Goal: Information Seeking & Learning: Learn about a topic

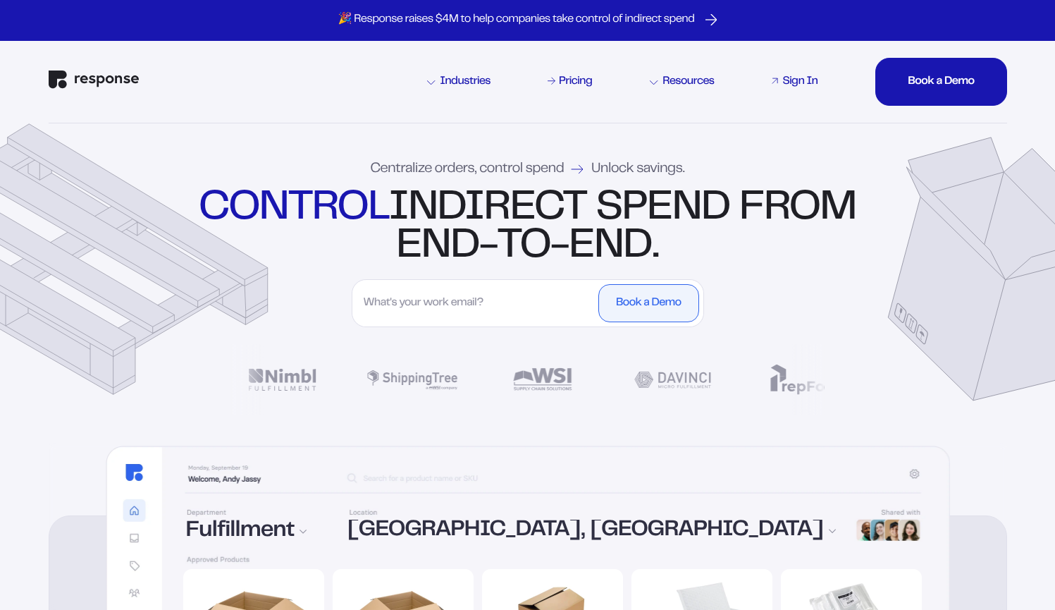
click at [792, 78] on div "Sign In" at bounding box center [799, 81] width 35 height 11
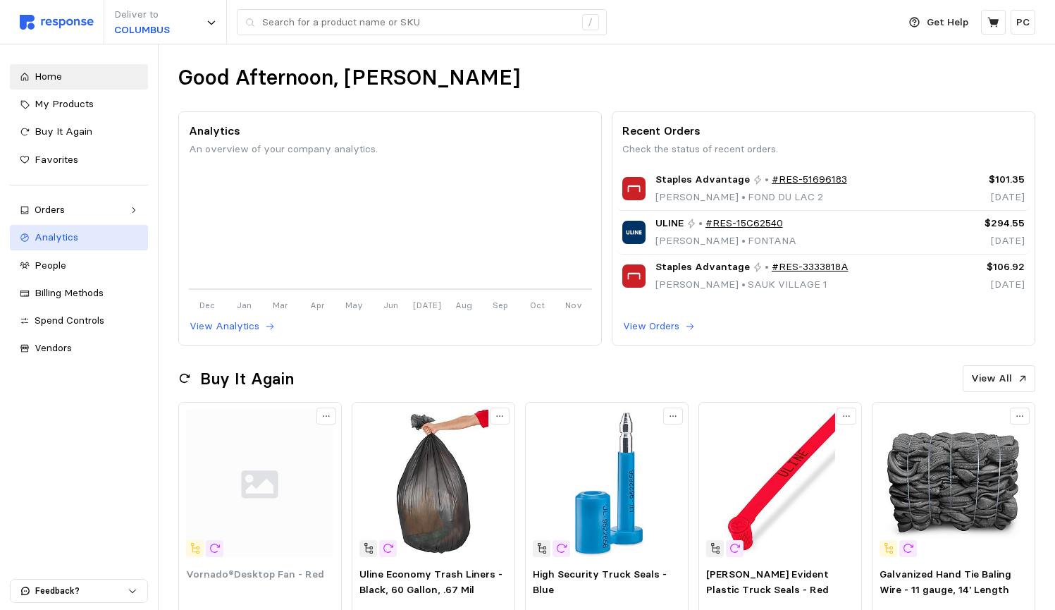
click at [88, 241] on div "Analytics" at bounding box center [87, 238] width 104 height 16
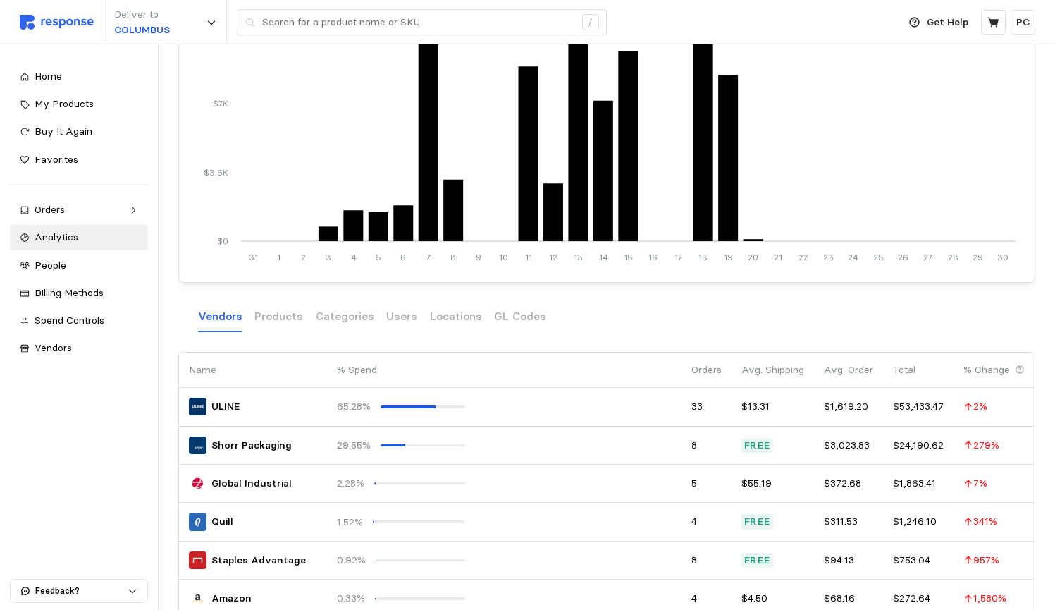
scroll to position [287, 0]
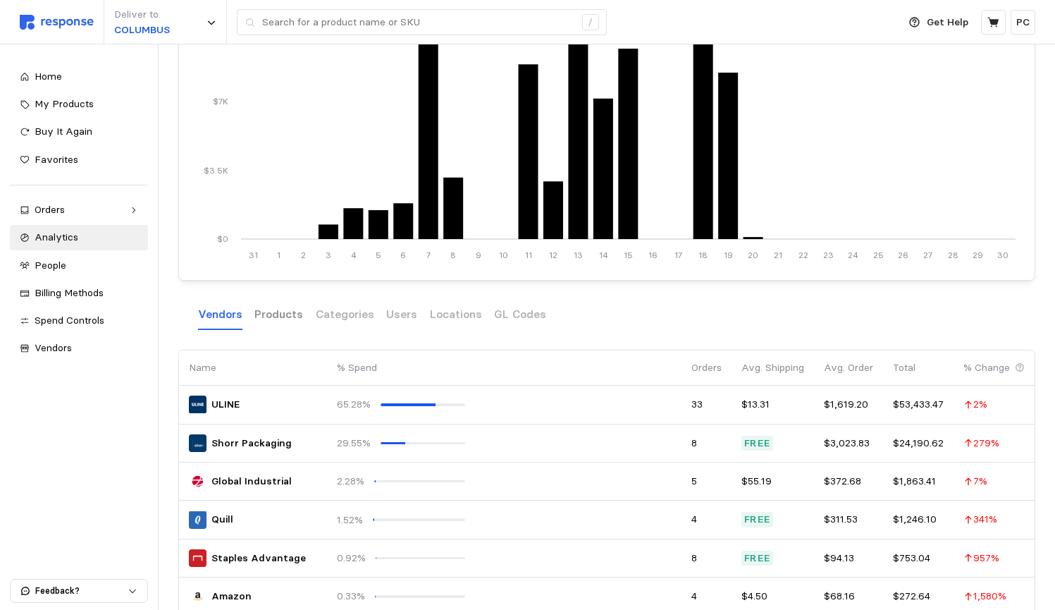
click at [267, 323] on p "Products" at bounding box center [278, 314] width 49 height 18
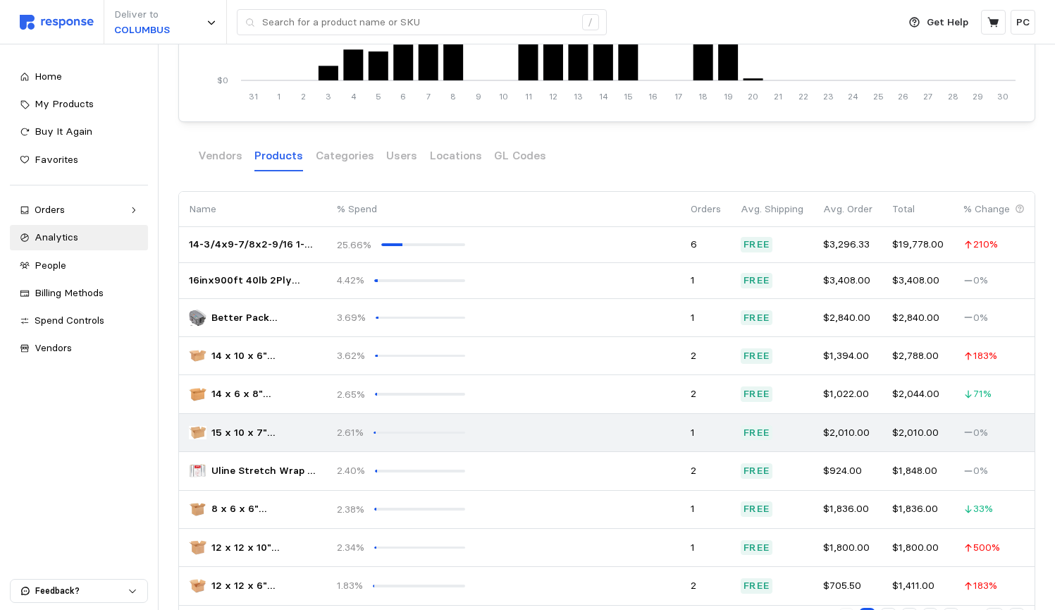
scroll to position [397, 0]
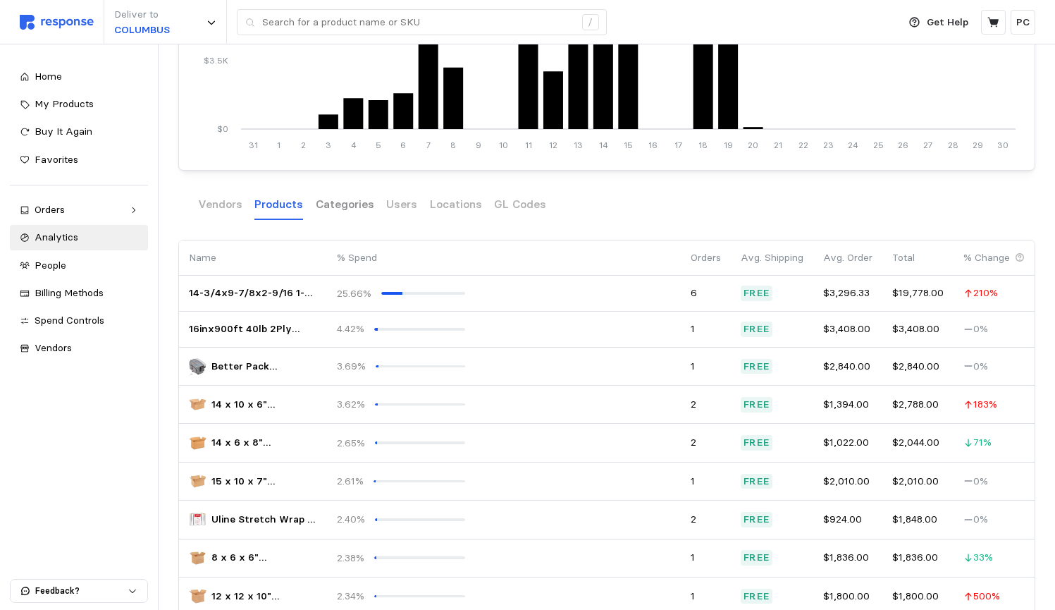
click at [343, 213] on p "Categories" at bounding box center [345, 204] width 59 height 18
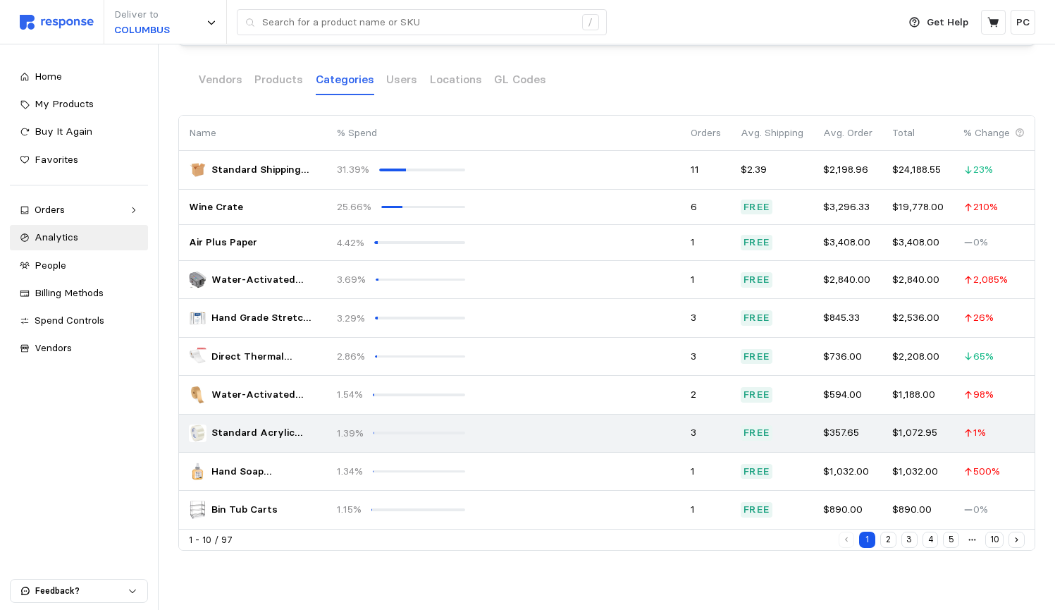
scroll to position [532, 0]
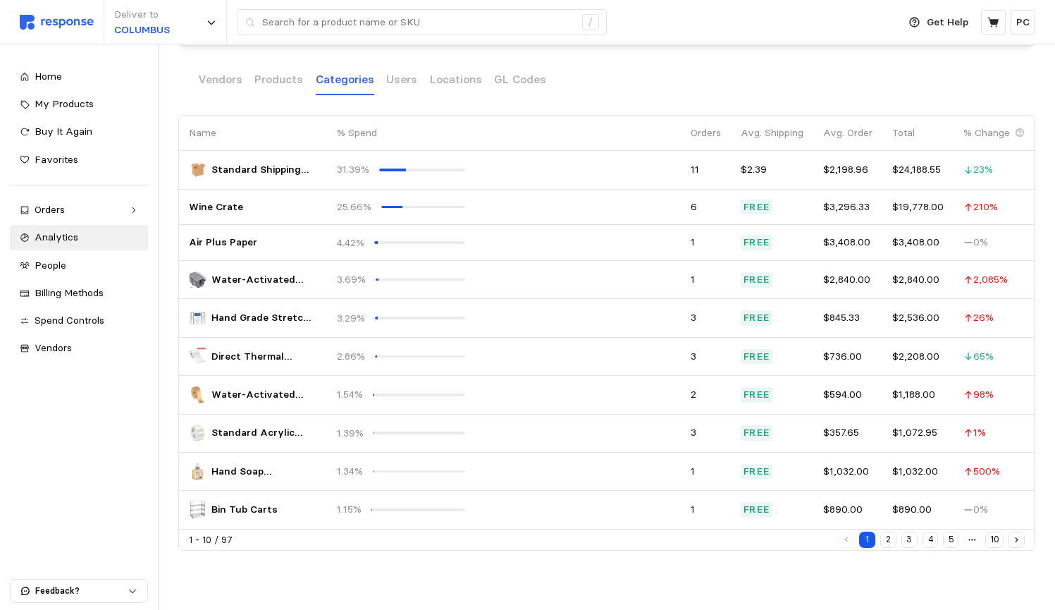
click at [892, 539] on button "2" at bounding box center [888, 540] width 16 height 16
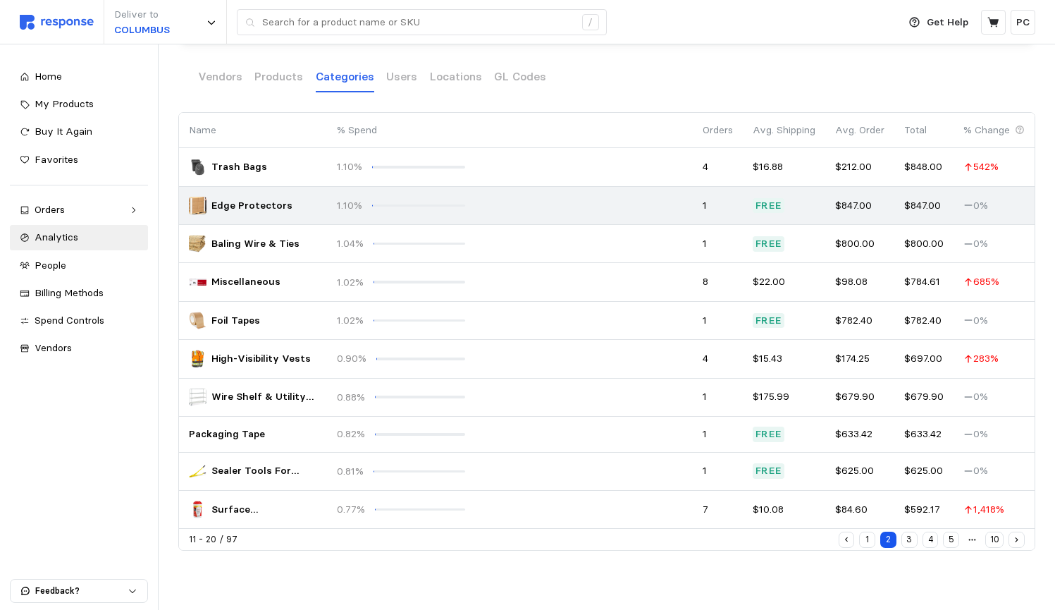
scroll to position [536, 0]
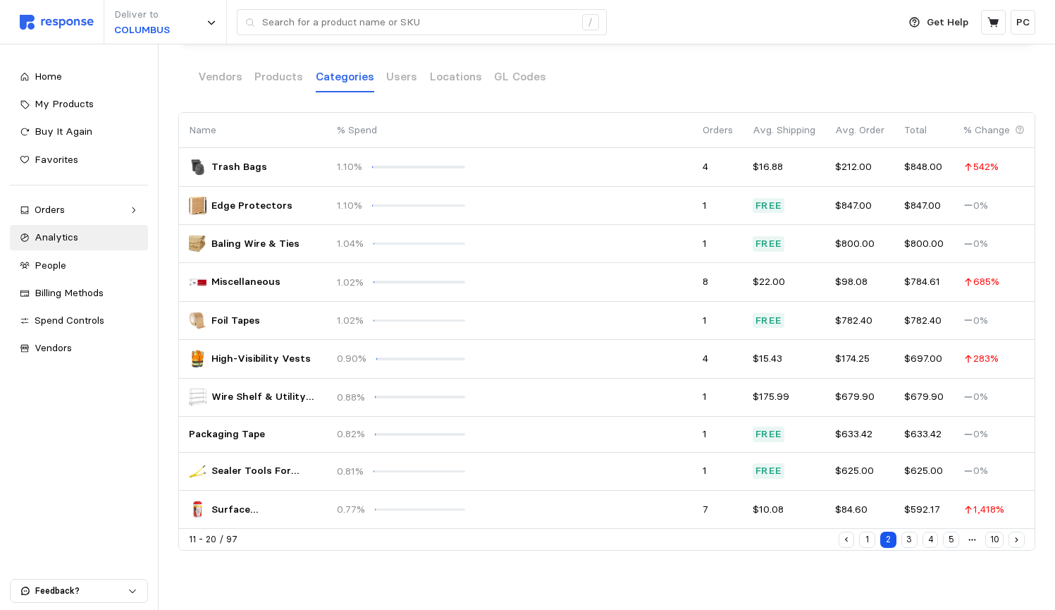
click at [907, 536] on button "3" at bounding box center [910, 540] width 16 height 16
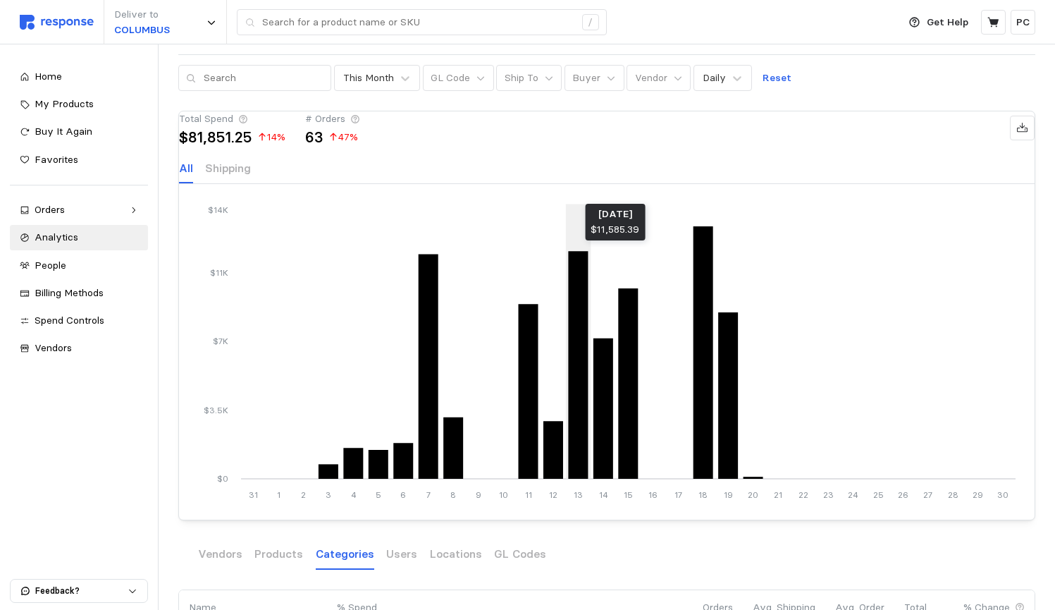
scroll to position [30, 0]
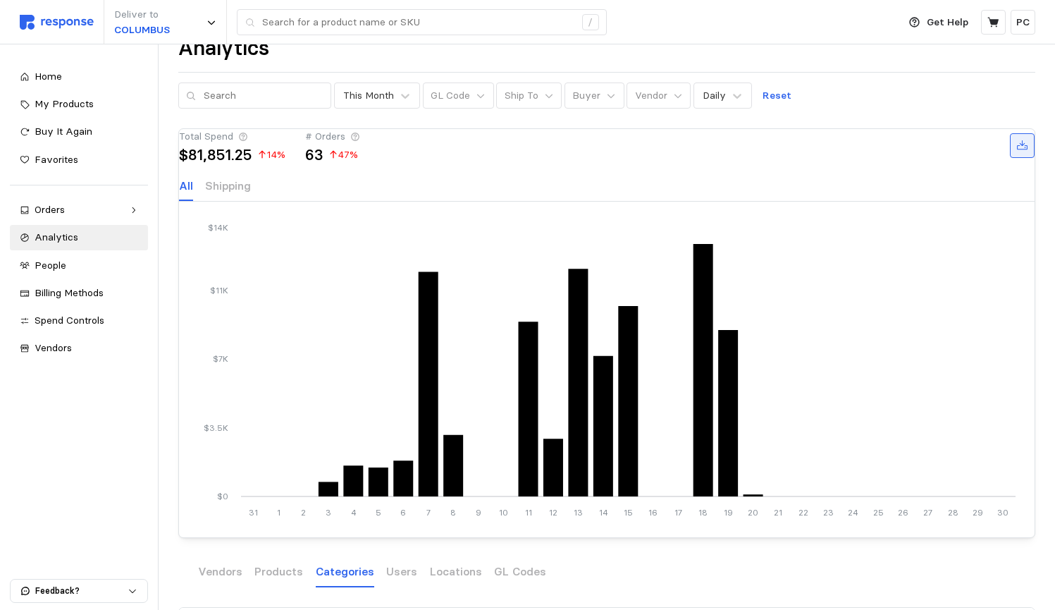
click at [1017, 150] on icon at bounding box center [1022, 145] width 11 height 10
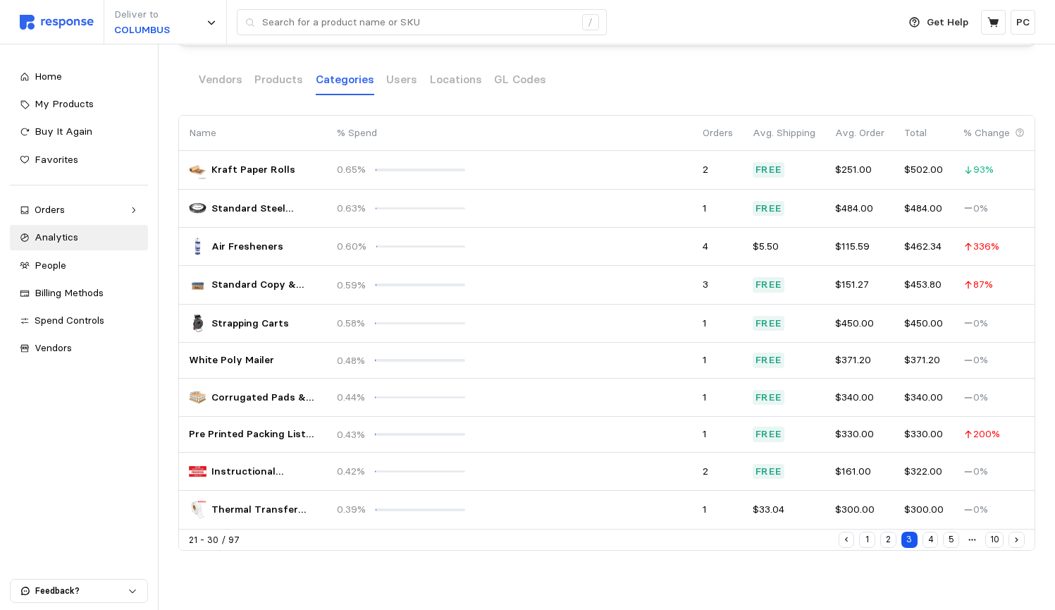
scroll to position [532, 0]
click at [929, 543] on button "4" at bounding box center [931, 540] width 16 height 16
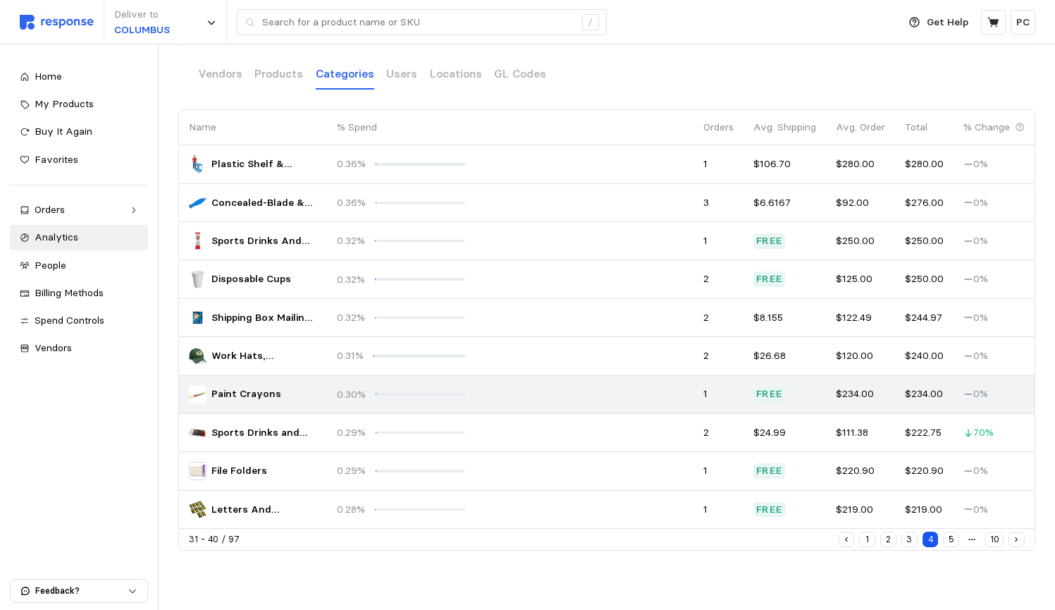
scroll to position [539, 0]
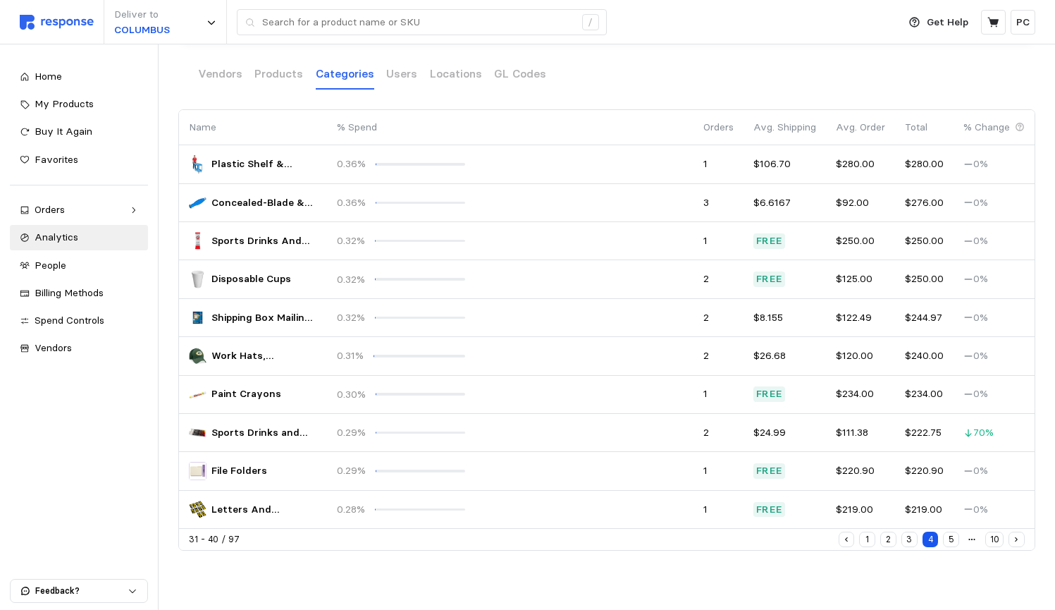
click at [951, 543] on button "5" at bounding box center [951, 540] width 16 height 16
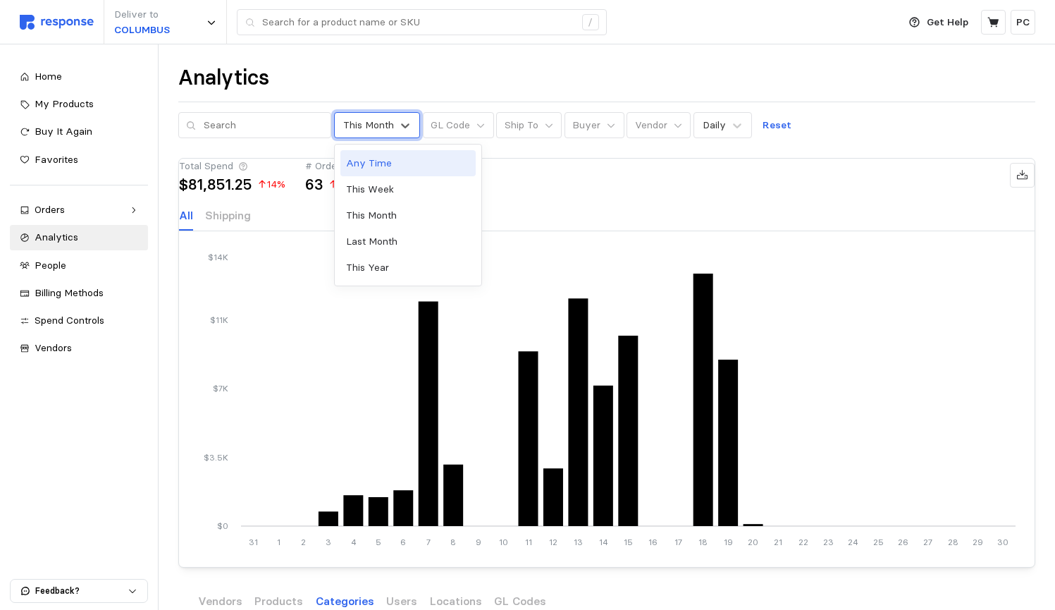
click at [398, 131] on div "This Month" at bounding box center [377, 125] width 87 height 26
click at [392, 264] on div "This Year" at bounding box center [407, 267] width 135 height 26
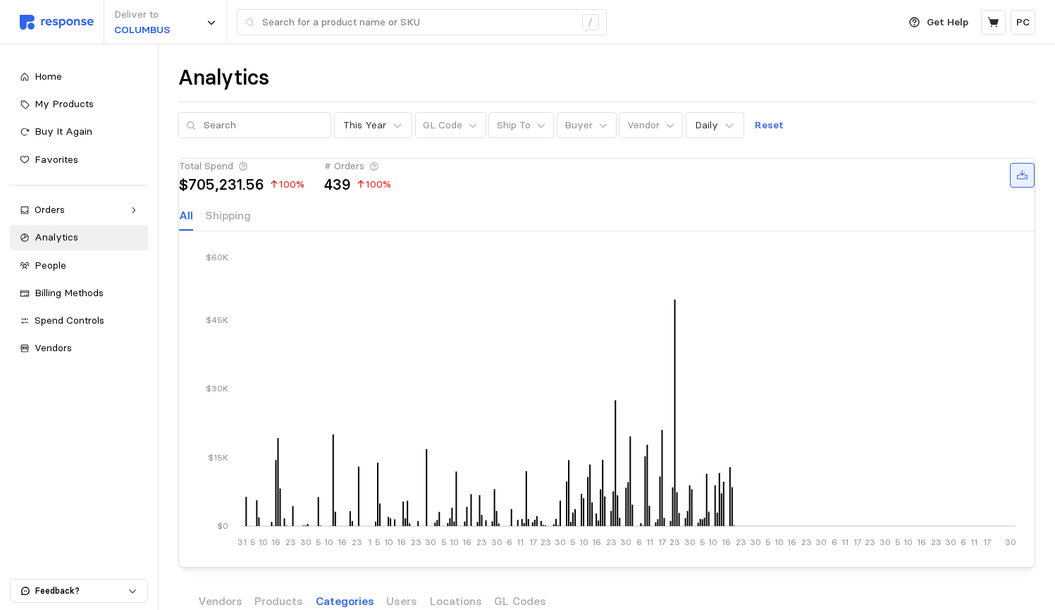
click at [1017, 182] on icon at bounding box center [1023, 175] width 13 height 13
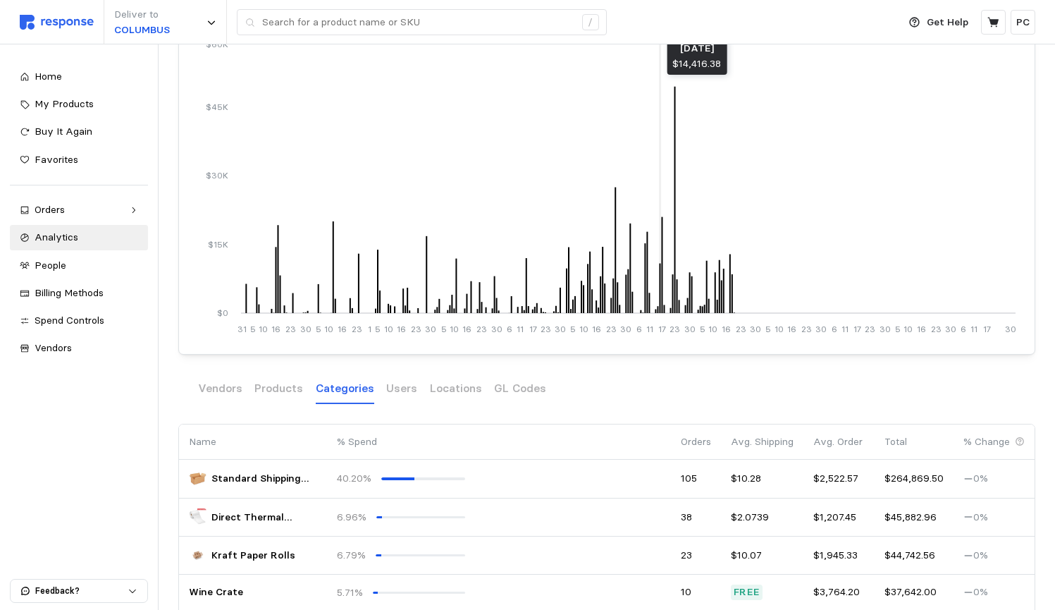
scroll to position [252, 0]
